Goal: Information Seeking & Learning: Learn about a topic

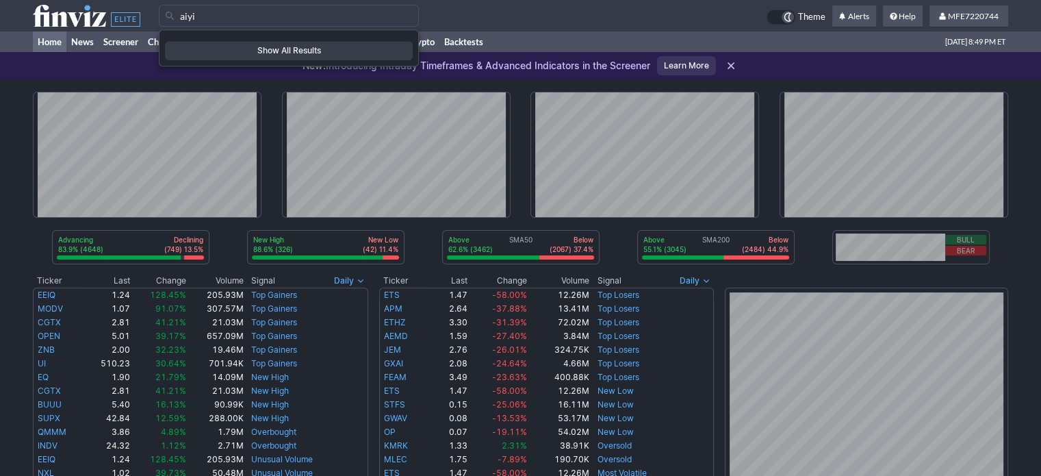
type input "aiyi"
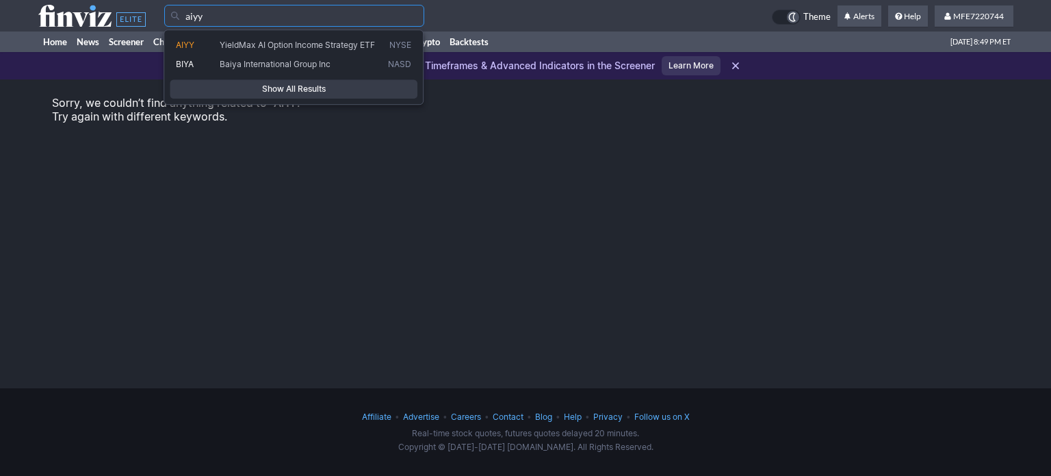
type input "aiyy"
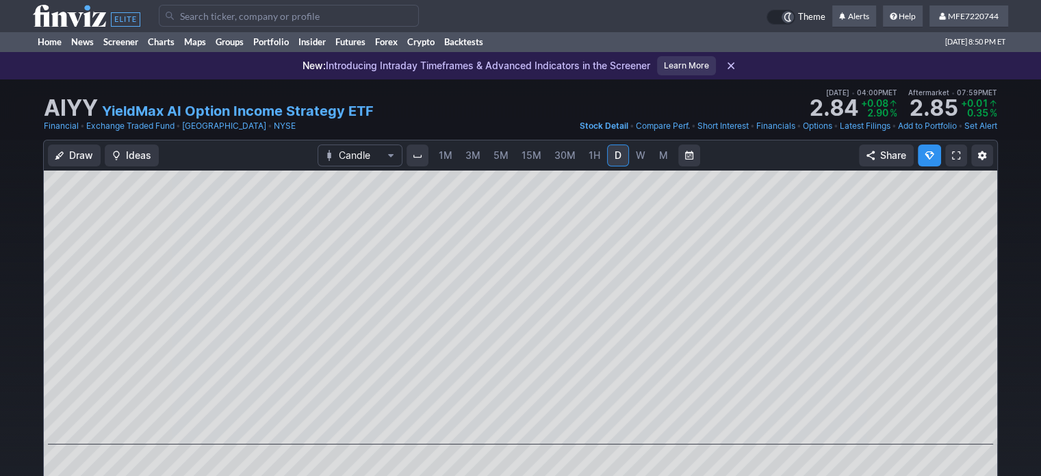
click at [636, 151] on span "W" at bounding box center [641, 155] width 10 height 12
click at [662, 158] on span "M" at bounding box center [663, 155] width 9 height 12
click at [613, 160] on span "D" at bounding box center [618, 156] width 10 height 14
drag, startPoint x: 641, startPoint y: 151, endPoint x: 633, endPoint y: 165, distance: 16.0
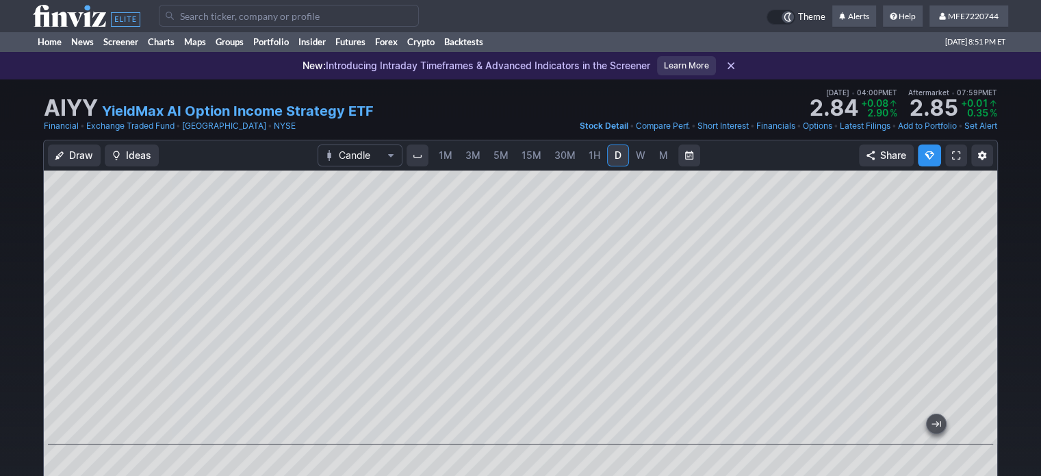
click at [641, 151] on span "W" at bounding box center [641, 155] width 10 height 12
click at [233, 112] on link "YieldMax AI Option Income Strategy ETF" at bounding box center [238, 110] width 272 height 19
click at [618, 159] on span "D" at bounding box center [618, 155] width 7 height 12
click at [337, 14] on input "Search" at bounding box center [289, 16] width 260 height 22
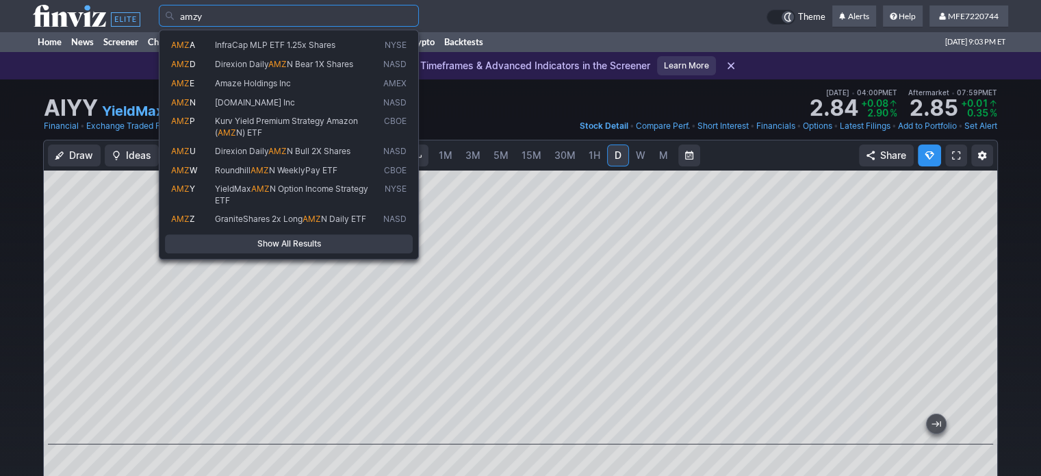
type input "amzy"
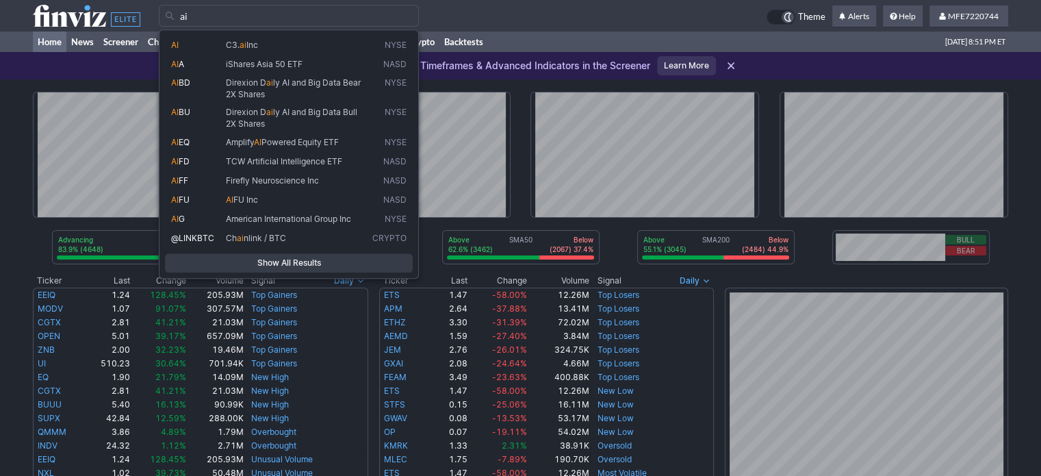
type input "ai"
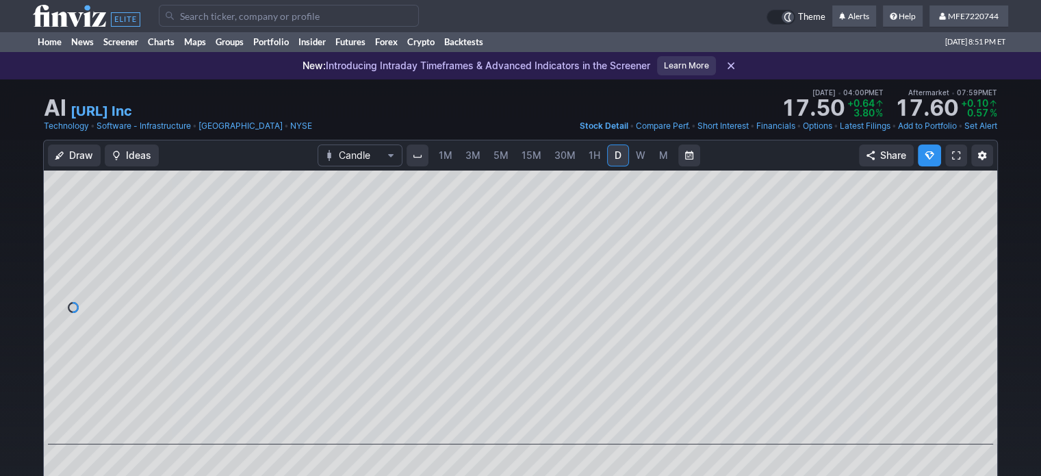
drag, startPoint x: 655, startPoint y: 159, endPoint x: 620, endPoint y: 128, distance: 46.6
click at [655, 158] on link "M" at bounding box center [663, 155] width 22 height 22
click at [638, 158] on span "W" at bounding box center [641, 155] width 10 height 12
click at [77, 110] on link "C3.ai Inc" at bounding box center [102, 110] width 62 height 19
click at [231, 18] on input "Search" at bounding box center [289, 16] width 260 height 22
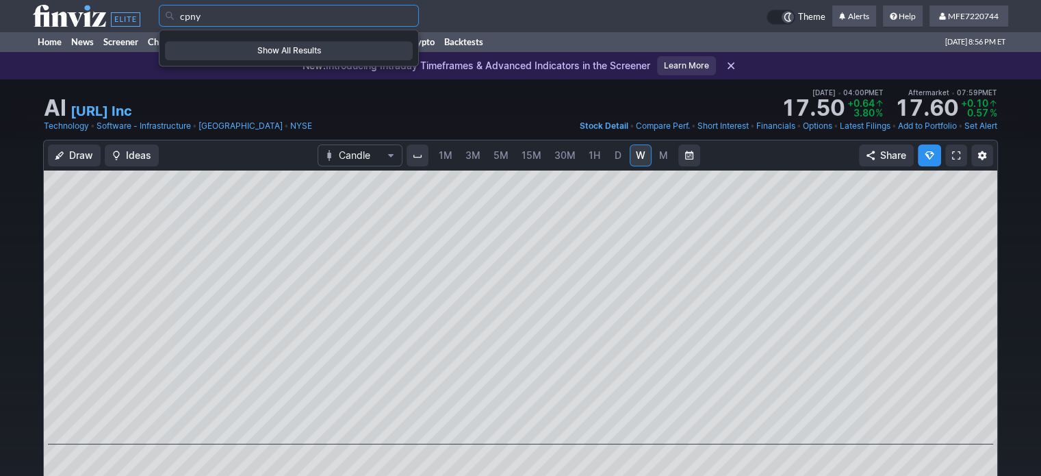
type input "cpny"
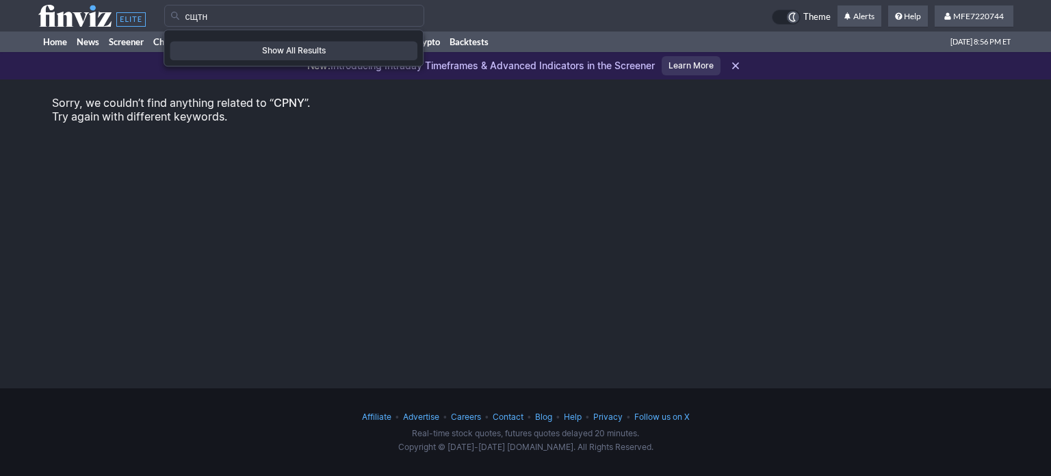
type input "сщтн"
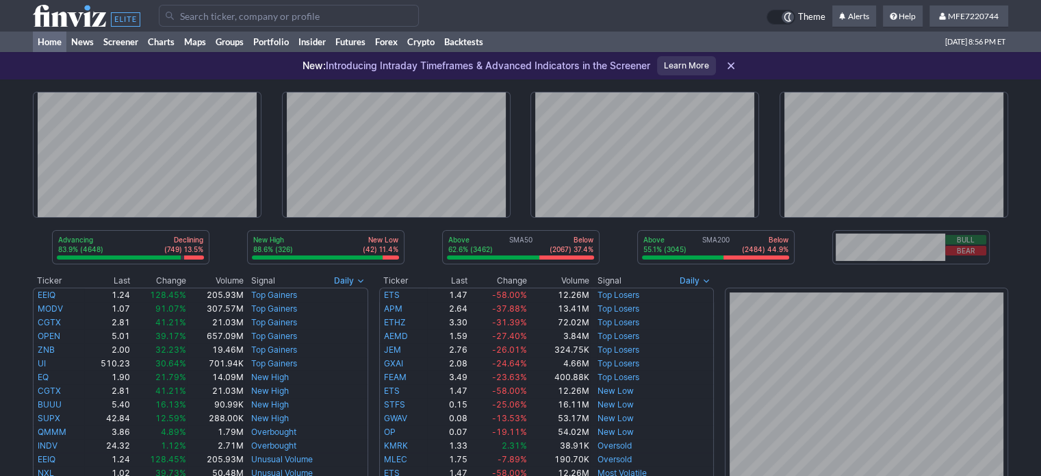
drag, startPoint x: 0, startPoint y: 0, endPoint x: 231, endPoint y: 16, distance: 231.9
click at [231, 16] on input "Search" at bounding box center [289, 16] width 260 height 22
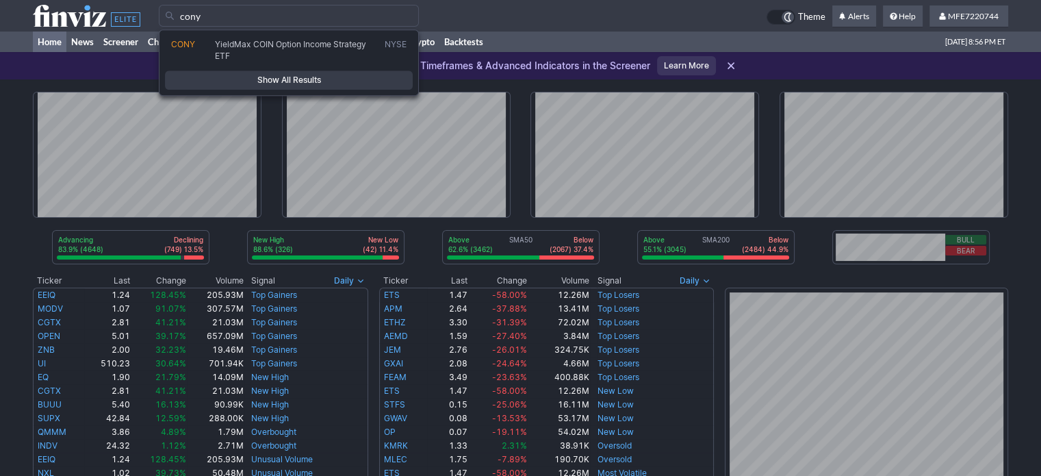
type input "cony"
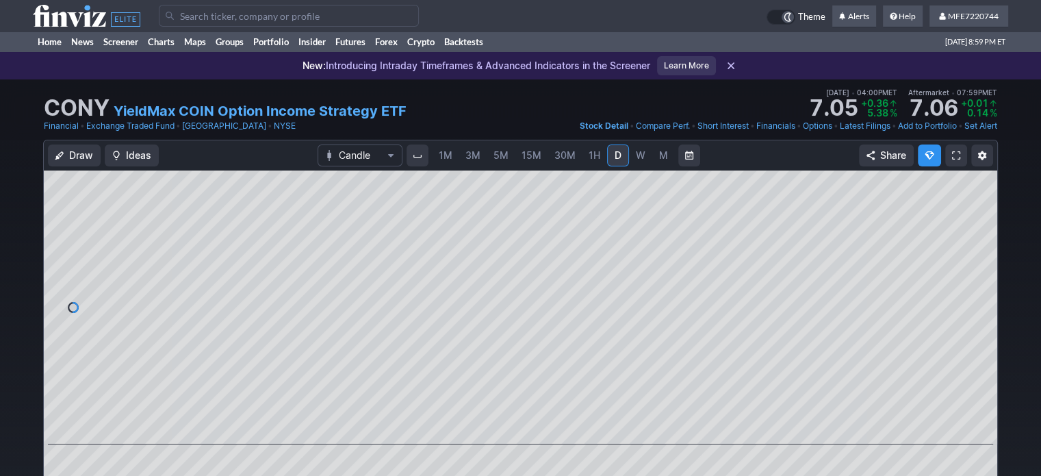
click at [337, 17] on input "Search" at bounding box center [289, 16] width 260 height 22
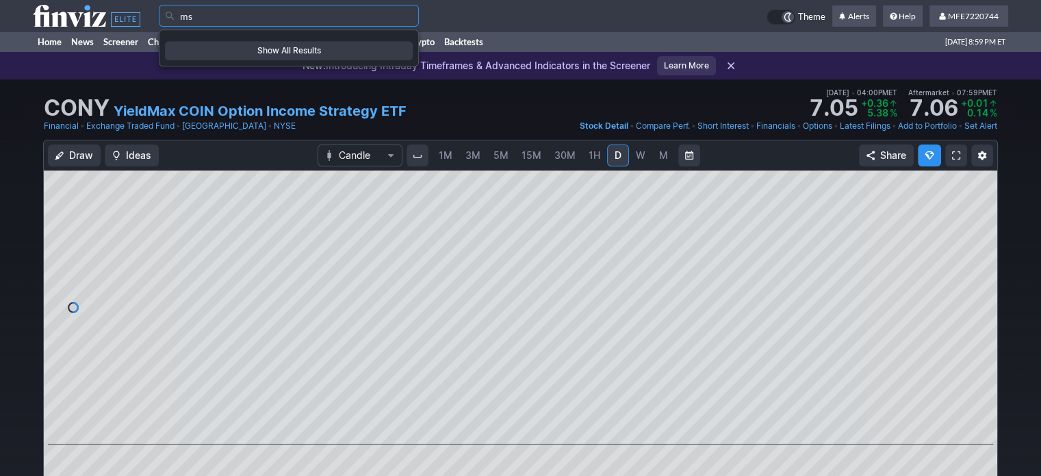
type input "m"
type input "ь"
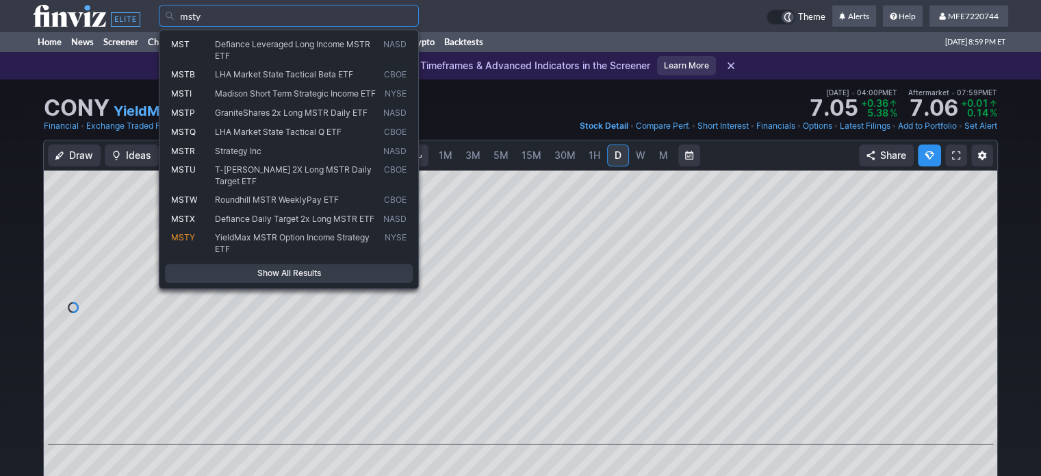
type input "msty"
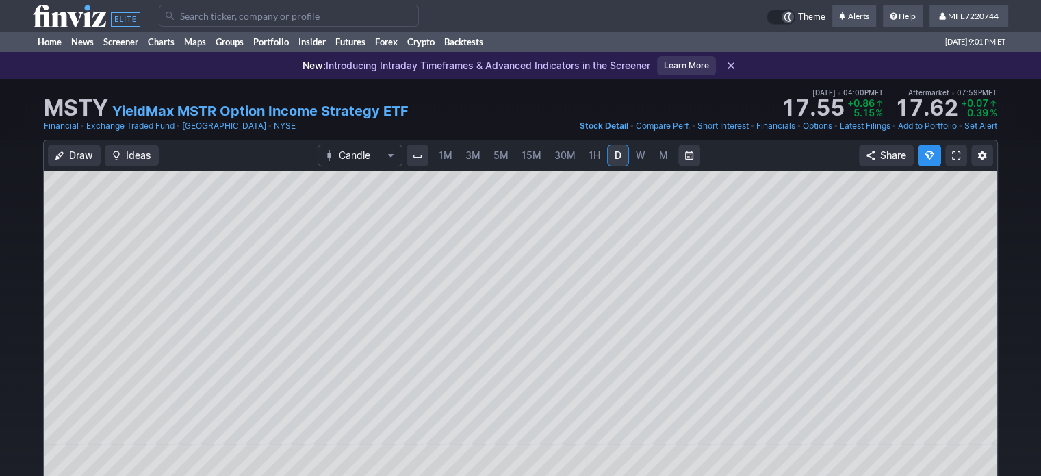
click at [305, 15] on input "Search" at bounding box center [289, 16] width 260 height 22
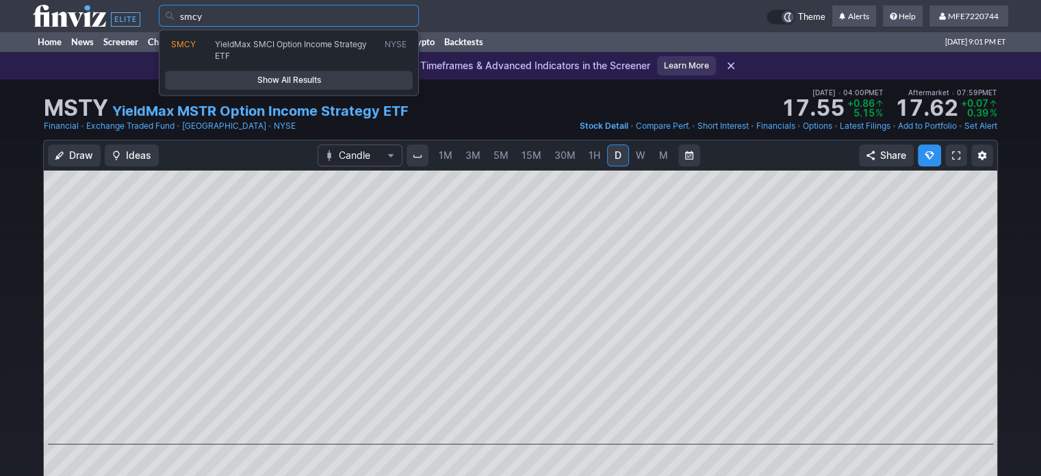
type input "smcy"
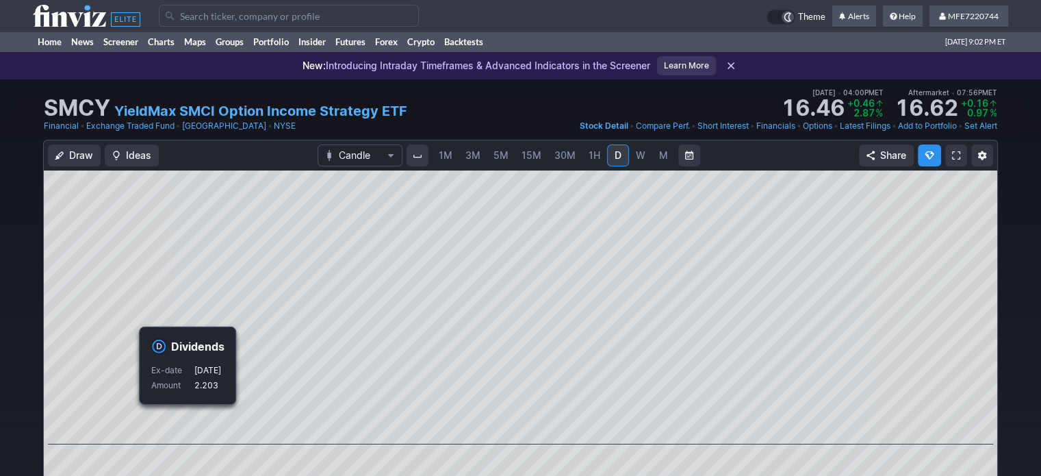
click at [636, 159] on span "W" at bounding box center [641, 155] width 10 height 12
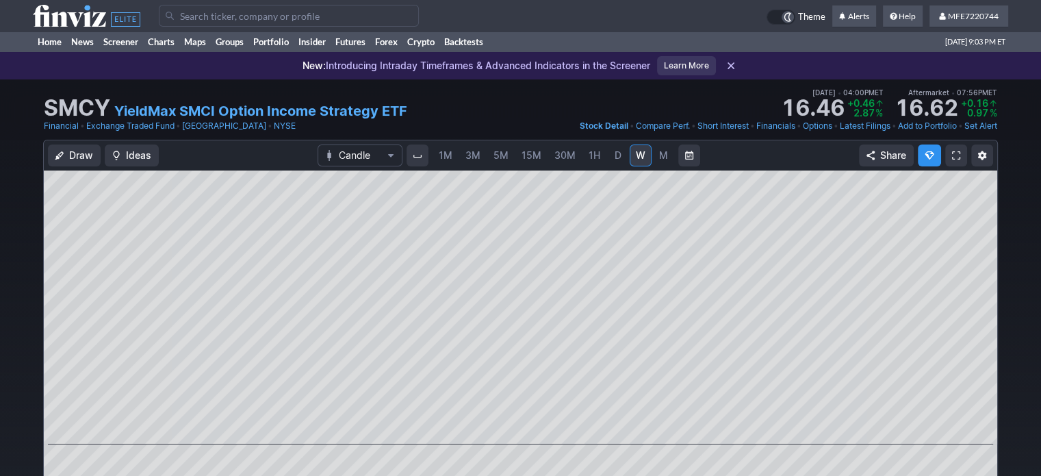
click at [660, 160] on span "M" at bounding box center [663, 155] width 9 height 12
click at [613, 161] on span "D" at bounding box center [618, 156] width 10 height 14
click at [181, 16] on input "Search" at bounding box center [289, 16] width 260 height 22
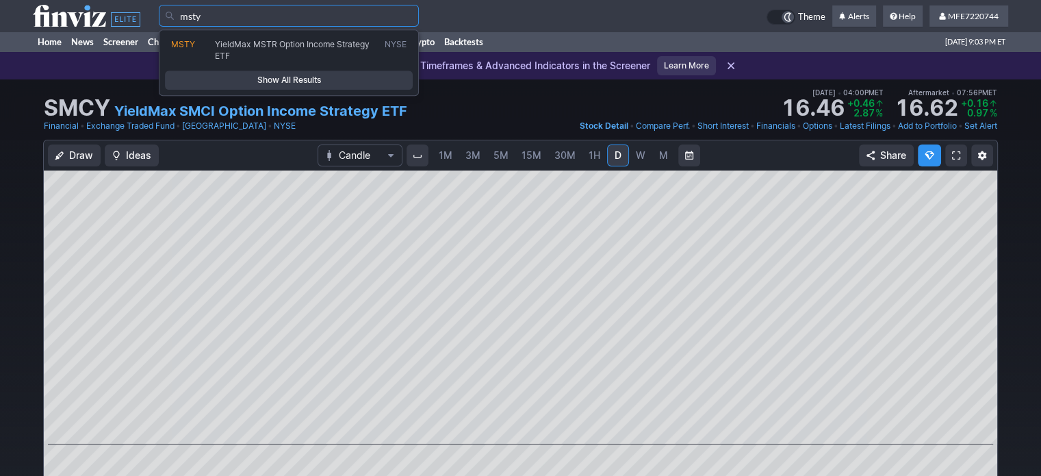
type input "msty"
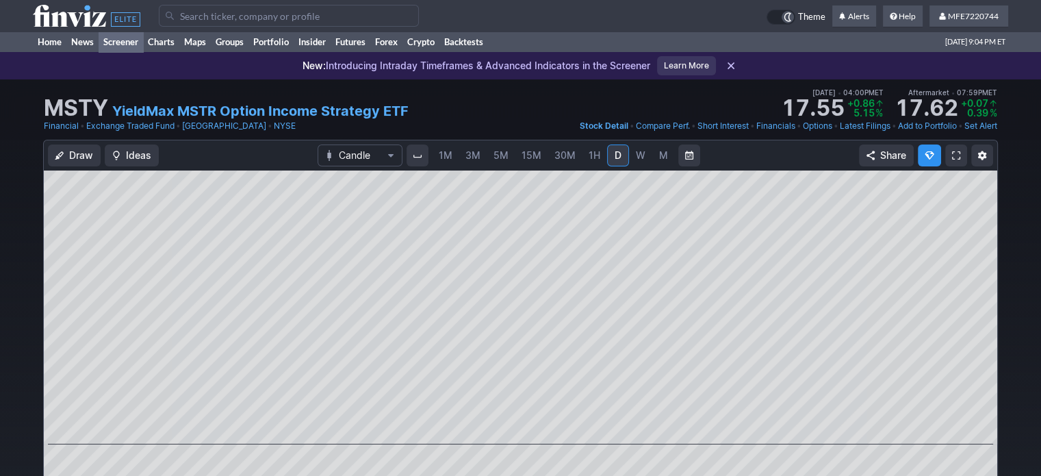
click at [132, 39] on link "Screener" at bounding box center [121, 41] width 44 height 21
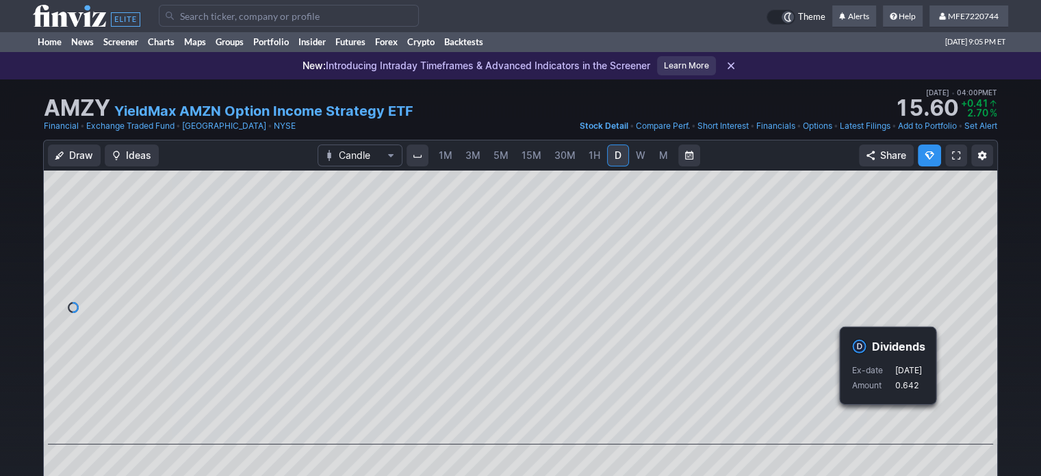
click at [238, 15] on input "Search" at bounding box center [289, 16] width 260 height 22
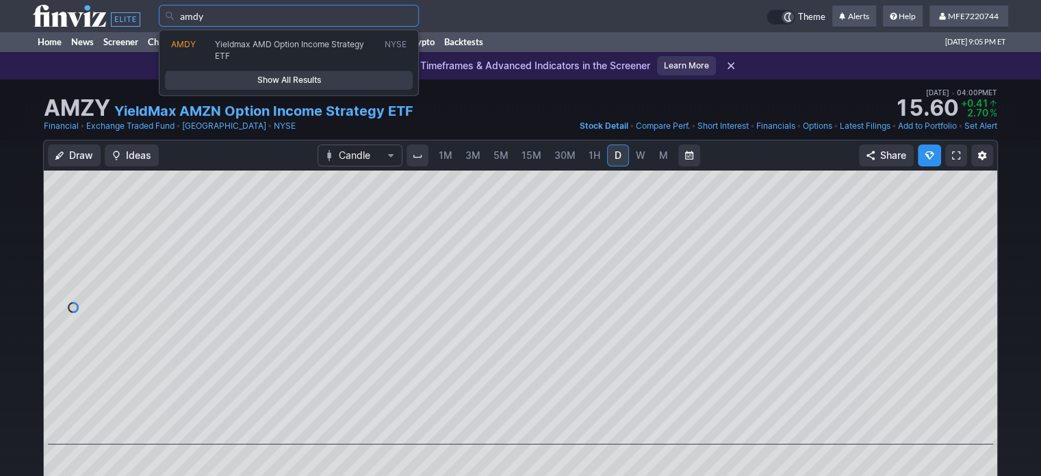
type input "amdy"
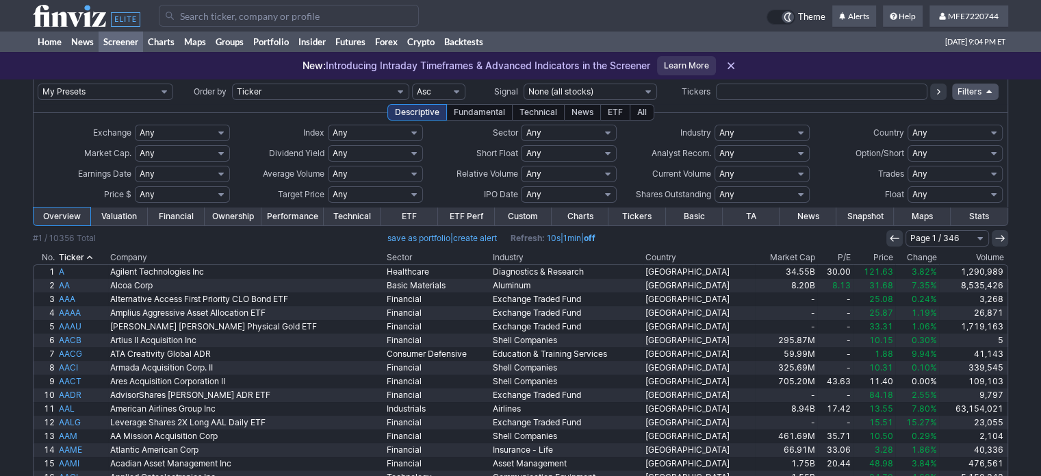
click at [415, 155] on select "Any None (0%) Positive (>0%) High (>5%) Very High (>10%) Over 1% Over 2% Over 3…" at bounding box center [375, 153] width 95 height 16
click at [415, 154] on select "Any None (0%) Positive (>0%) High (>5%) Very High (>10%) Over 1% Over 2% Over 3…" at bounding box center [375, 153] width 95 height 16
click at [334, 145] on input "text" at bounding box center [340, 153] width 25 height 16
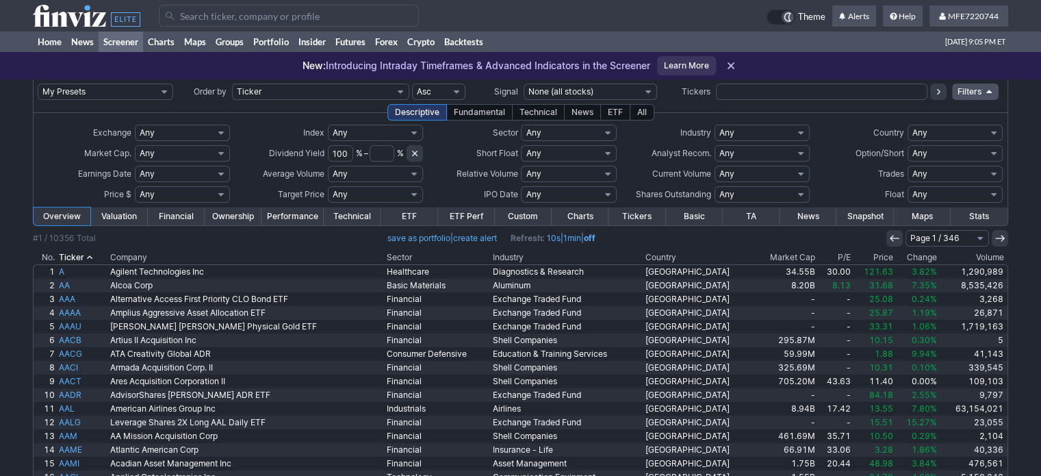
type input "100"
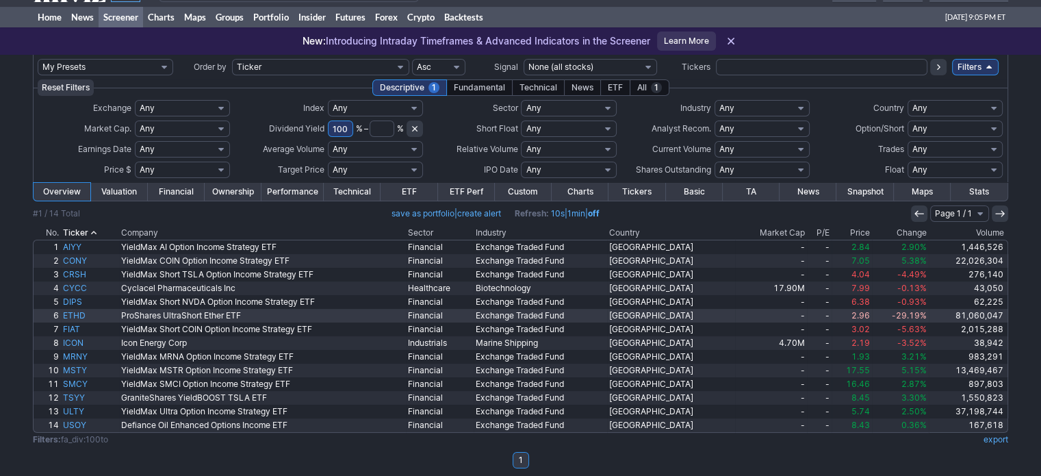
scroll to position [31, 0]
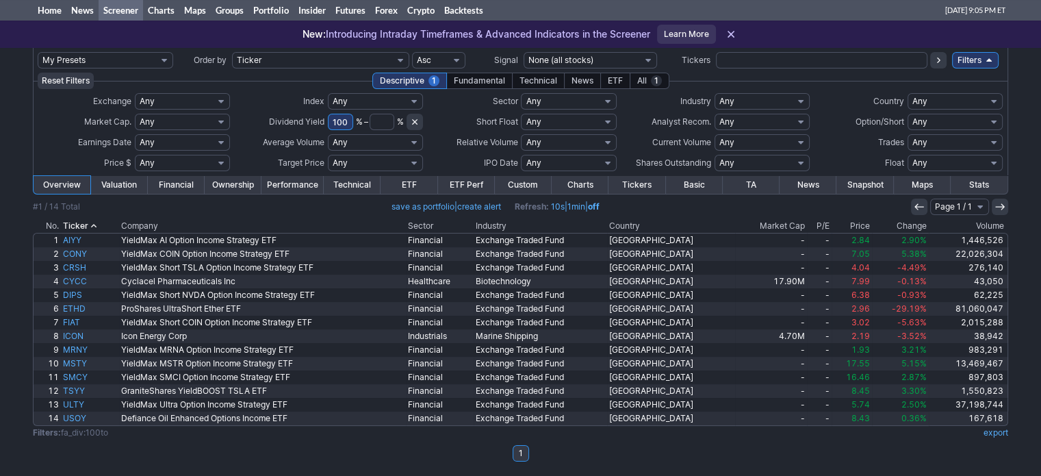
drag, startPoint x: 349, startPoint y: 121, endPoint x: 311, endPoint y: 117, distance: 38.6
click at [311, 117] on tr "Market Cap. B – B Any Mega ($200bln and more) Large ($10bln to $200bln) Mid ($2…" at bounding box center [521, 122] width 966 height 21
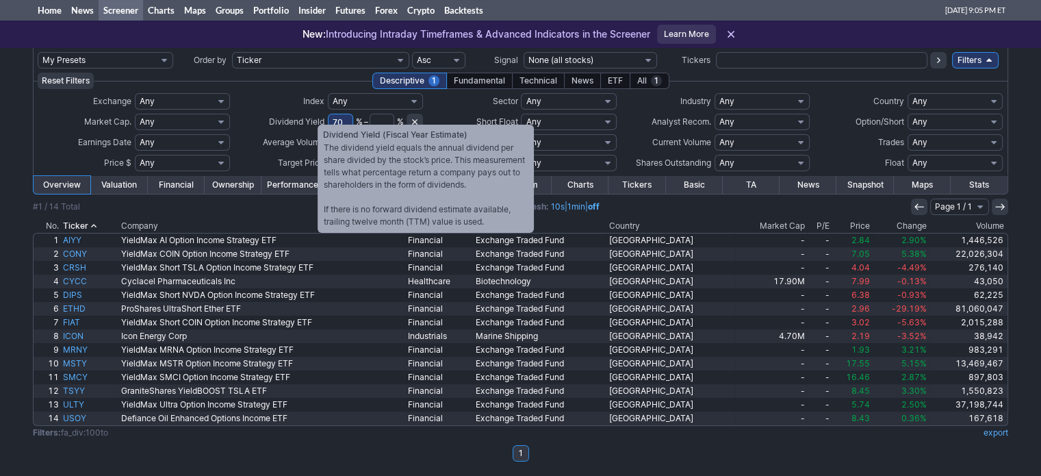
type input "70"
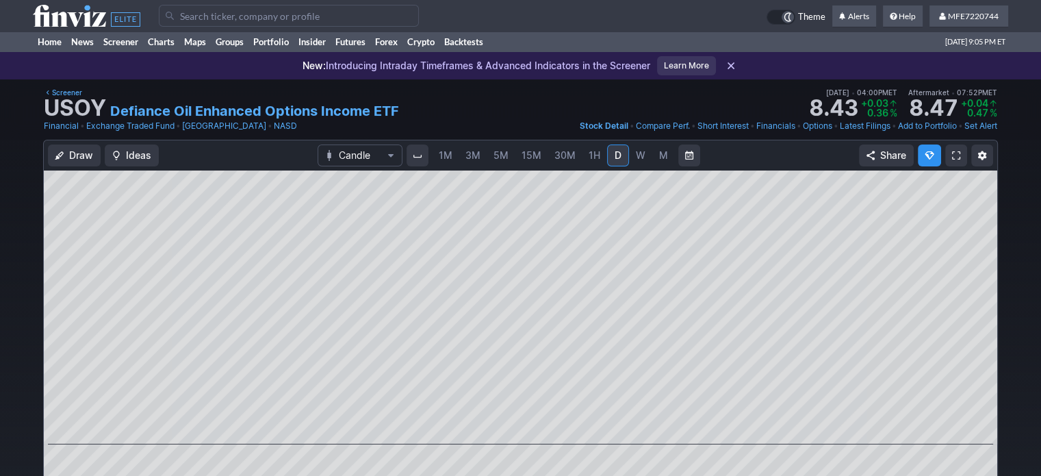
click at [644, 153] on link "W" at bounding box center [641, 155] width 22 height 22
click at [652, 156] on link "M" at bounding box center [663, 155] width 22 height 22
click at [615, 158] on span "D" at bounding box center [618, 155] width 7 height 12
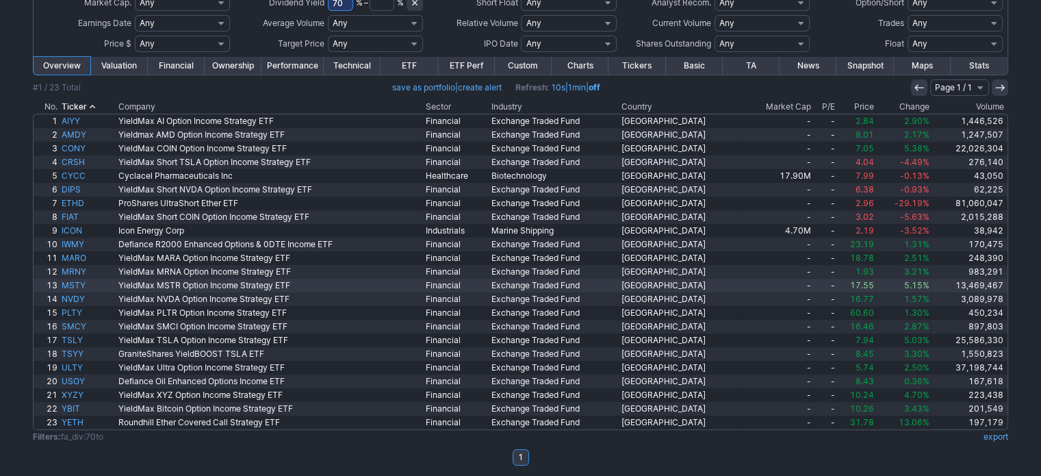
scroll to position [155, 0]
